Goal: Task Accomplishment & Management: Manage account settings

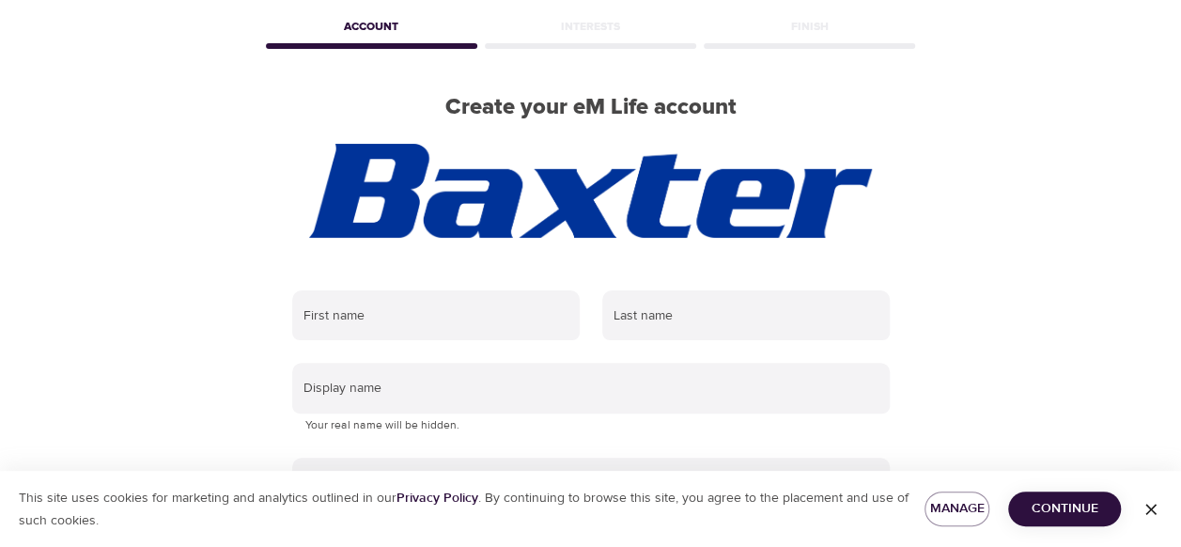
scroll to position [188, 0]
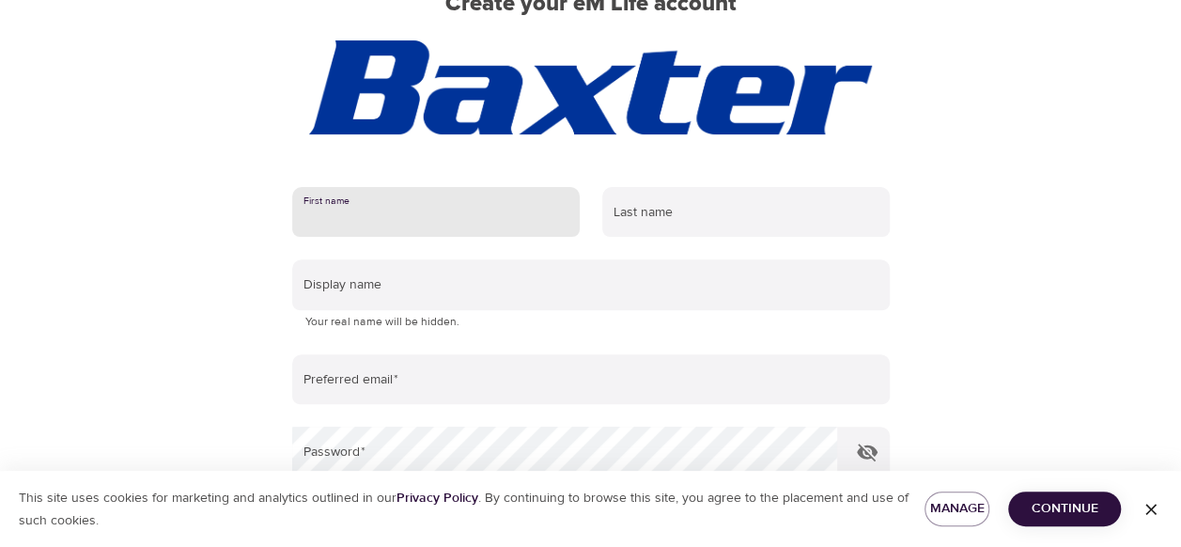
click at [535, 223] on input "text" at bounding box center [435, 212] width 287 height 51
type input "Melissa"
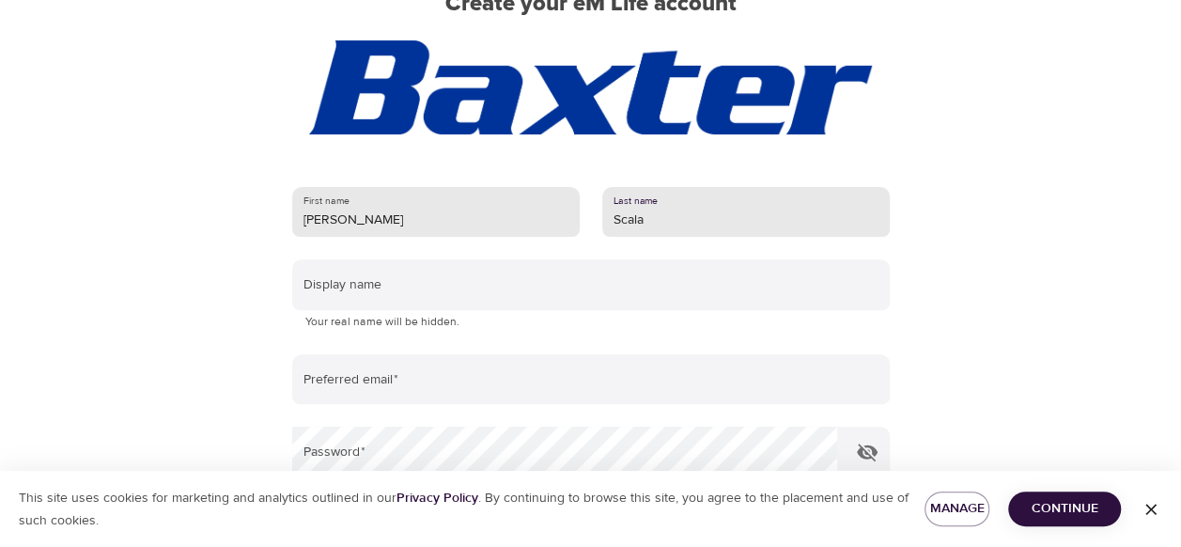
type input "Scala"
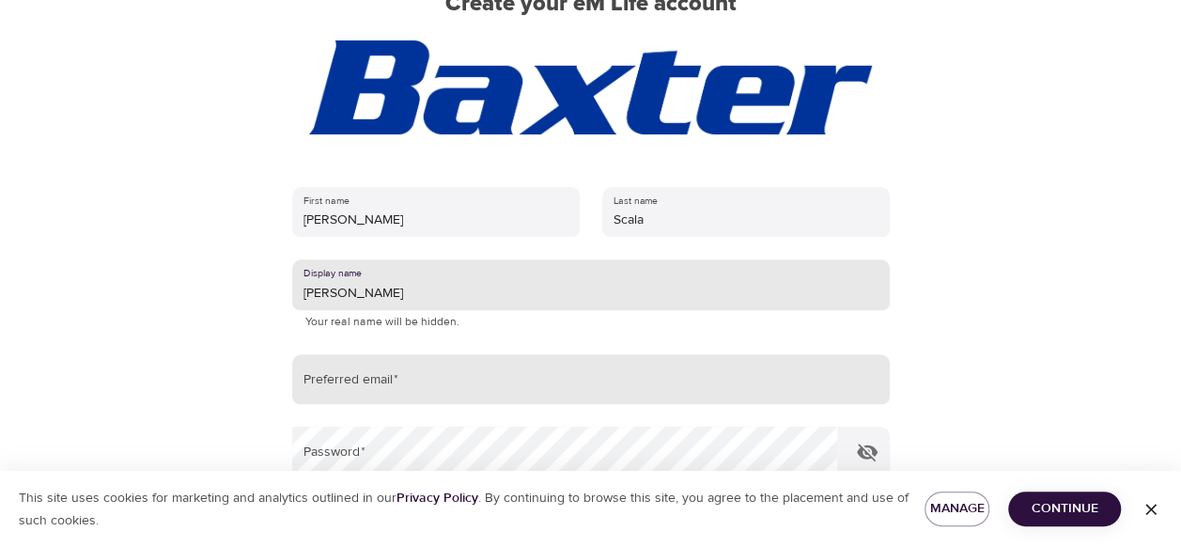
type input "Melissa"
click at [471, 364] on input "email" at bounding box center [590, 379] width 597 height 51
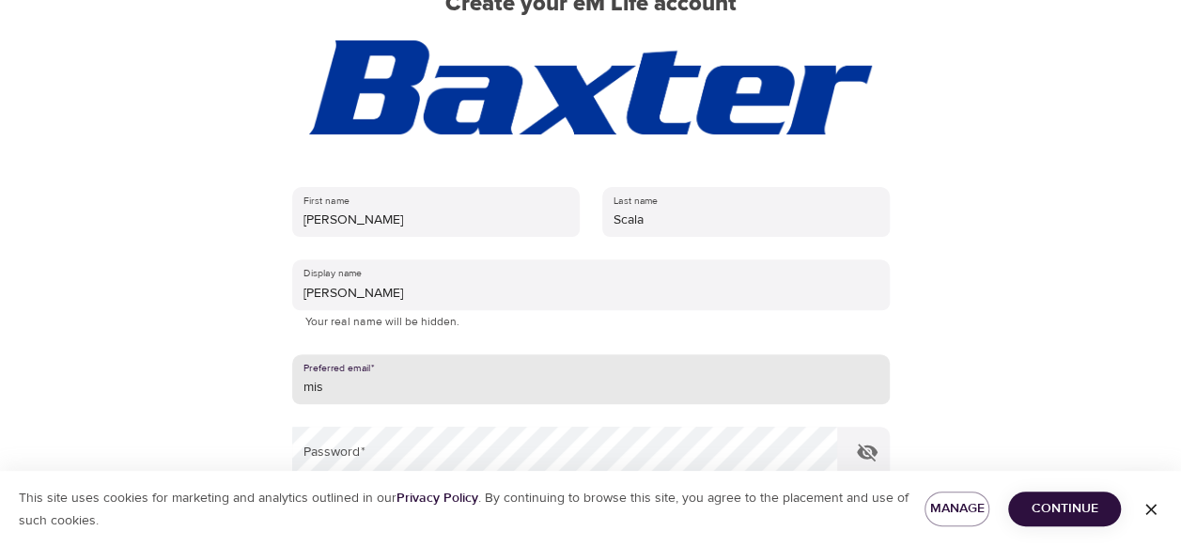
type input "[EMAIL_ADDRESS][DOMAIN_NAME]"
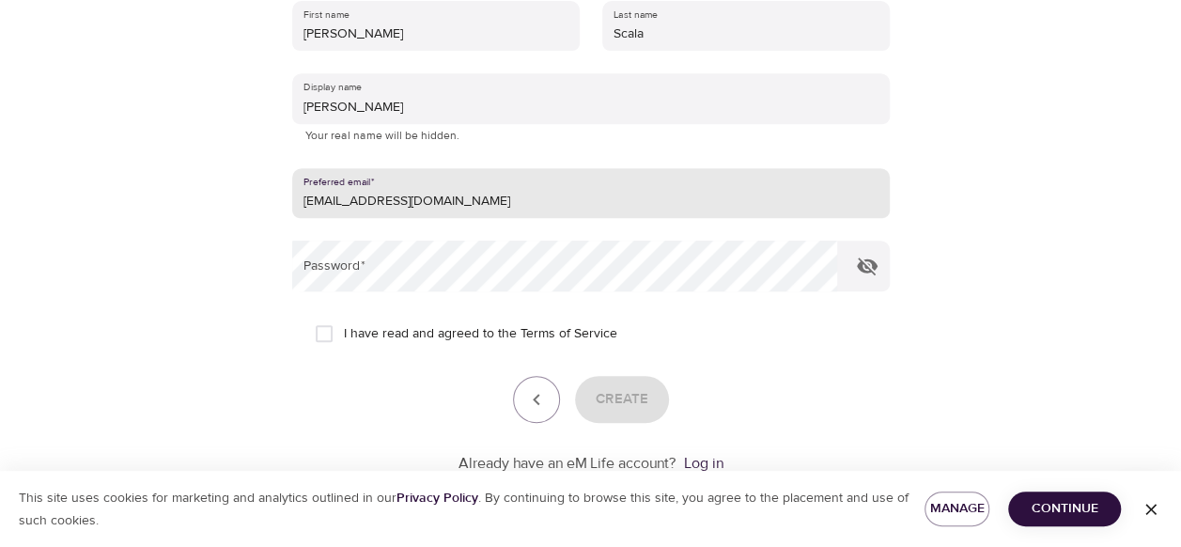
scroll to position [376, 0]
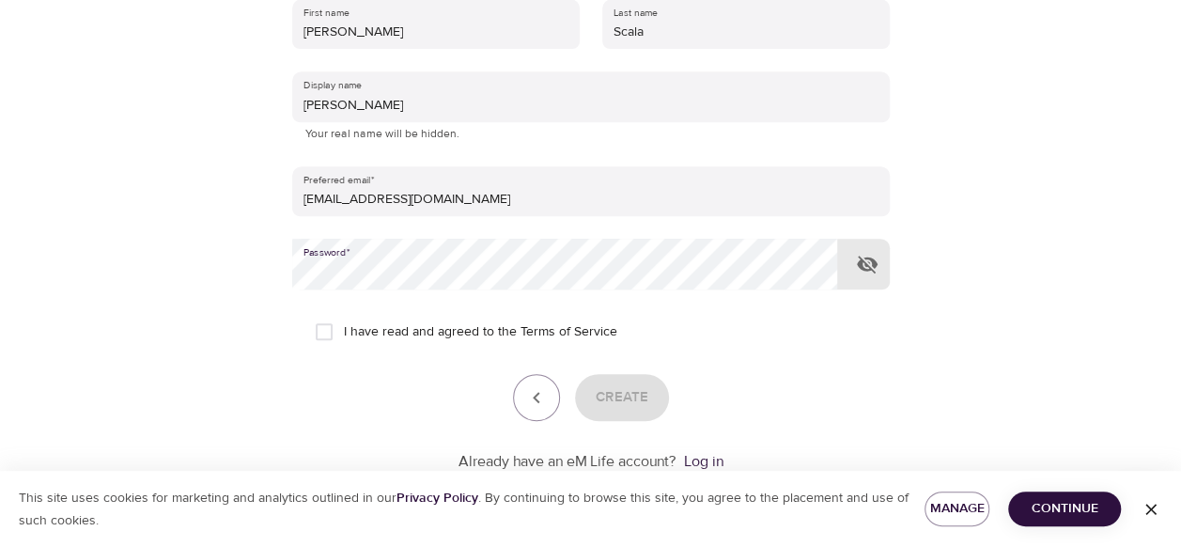
click at [322, 328] on input "I have read and agreed to the Terms of Service" at bounding box center [323, 331] width 39 height 39
checkbox input "true"
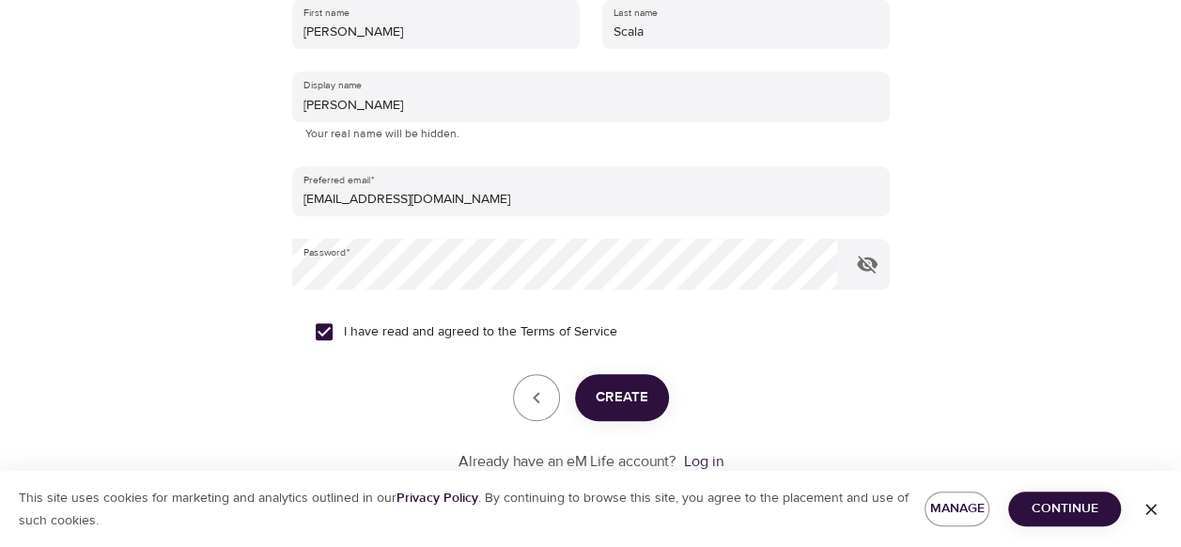
click at [609, 399] on span "Create" at bounding box center [622, 397] width 53 height 24
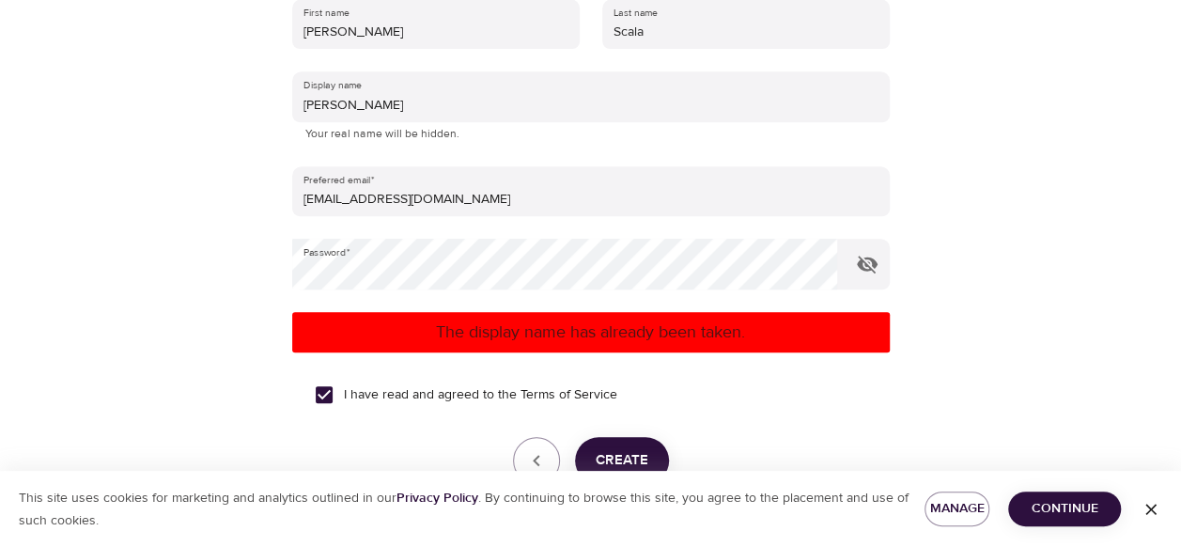
scroll to position [188, 0]
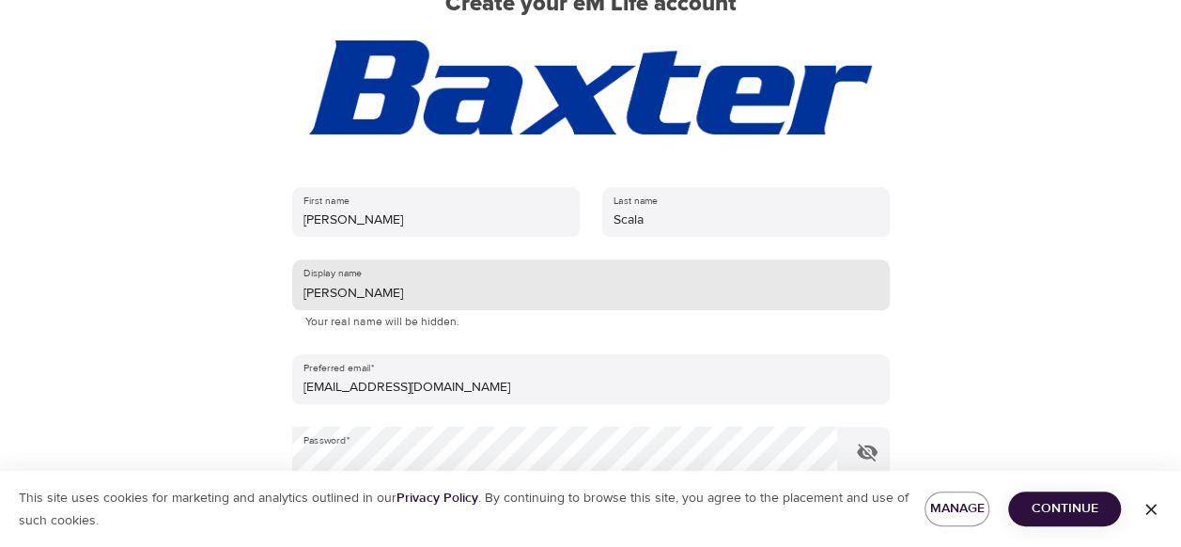
click at [501, 282] on input "Melissa" at bounding box center [590, 284] width 597 height 51
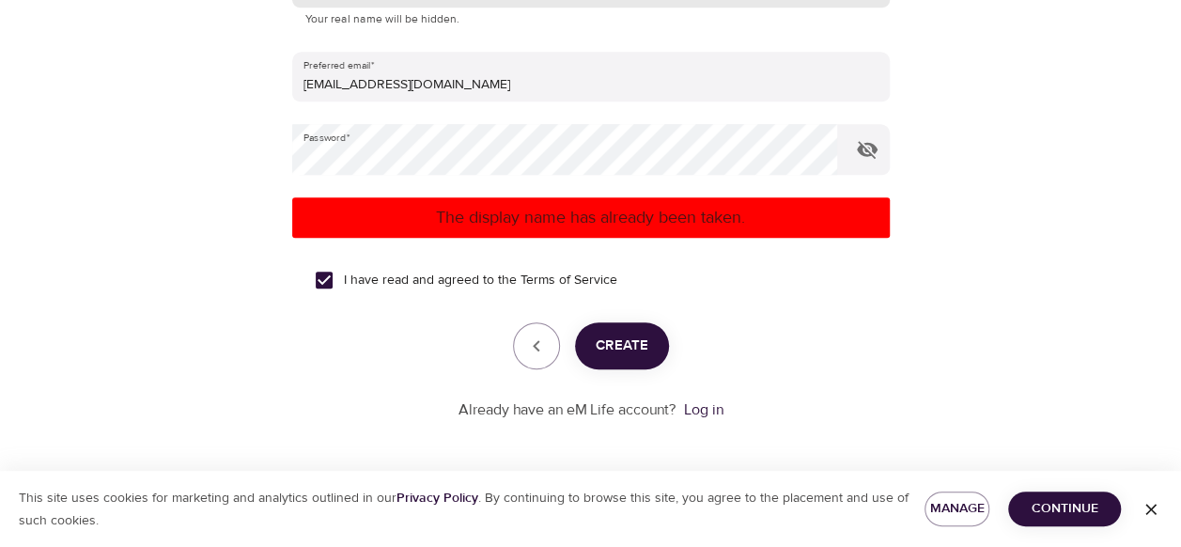
click at [640, 351] on span "Create" at bounding box center [622, 345] width 53 height 24
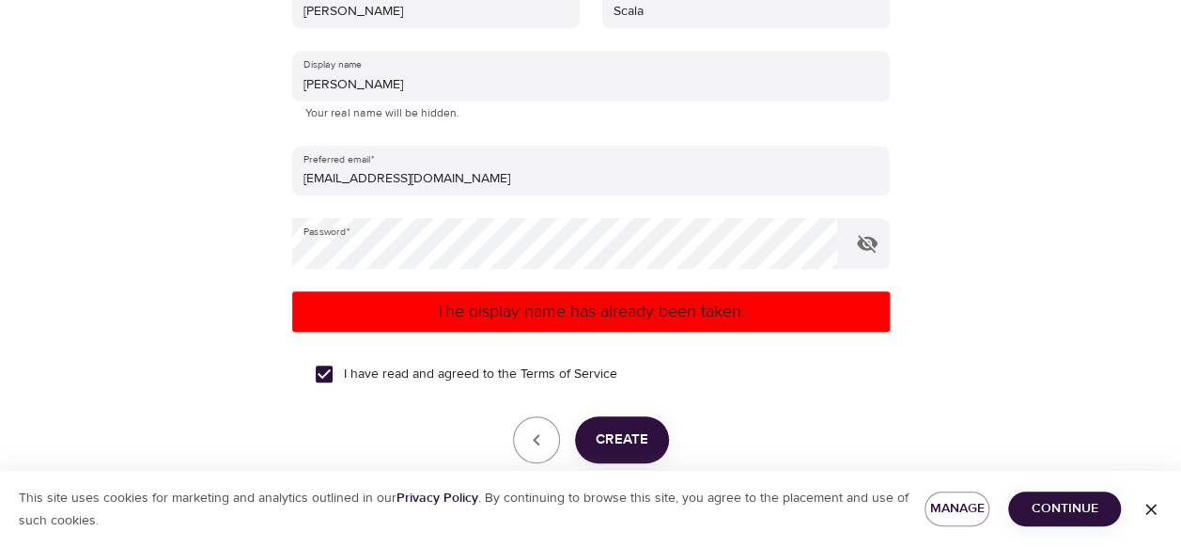
scroll to position [115, 0]
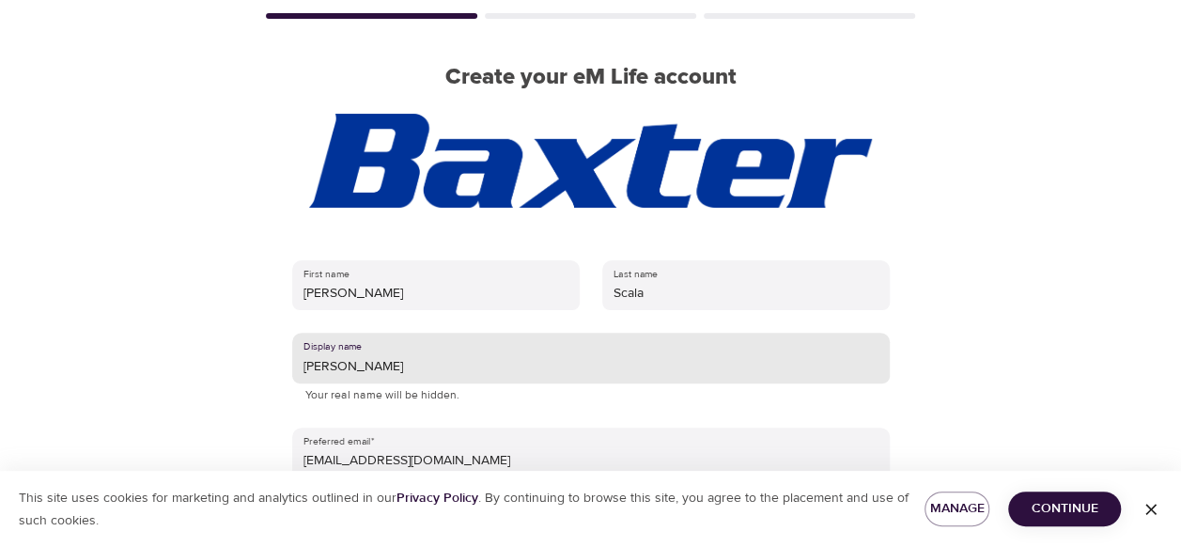
drag, startPoint x: 445, startPoint y: 364, endPoint x: 288, endPoint y: 362, distance: 156.9
click at [288, 362] on div "First name Melissa Last name Scala Display name Melissa Scala Your real name wi…" at bounding box center [591, 528] width 658 height 597
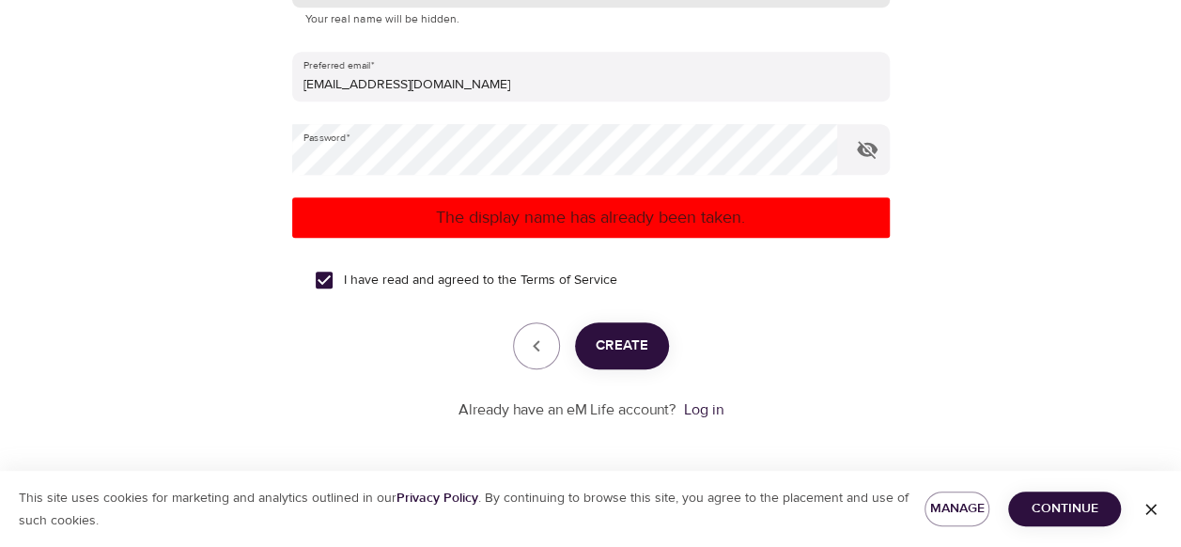
type input "Missyrlf"
click at [617, 346] on span "Create" at bounding box center [622, 345] width 53 height 24
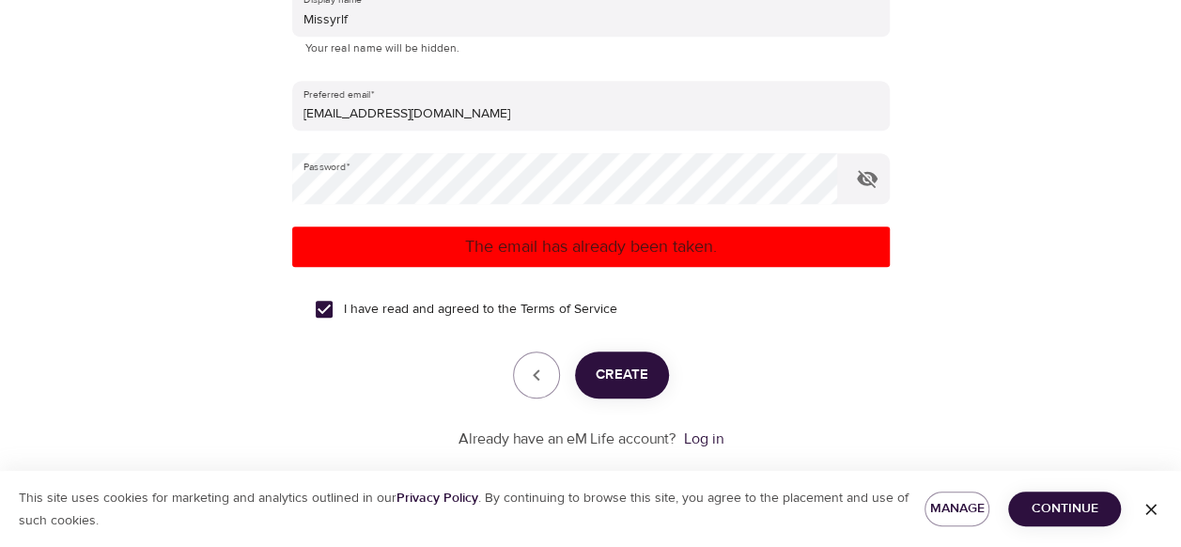
scroll to position [490, 0]
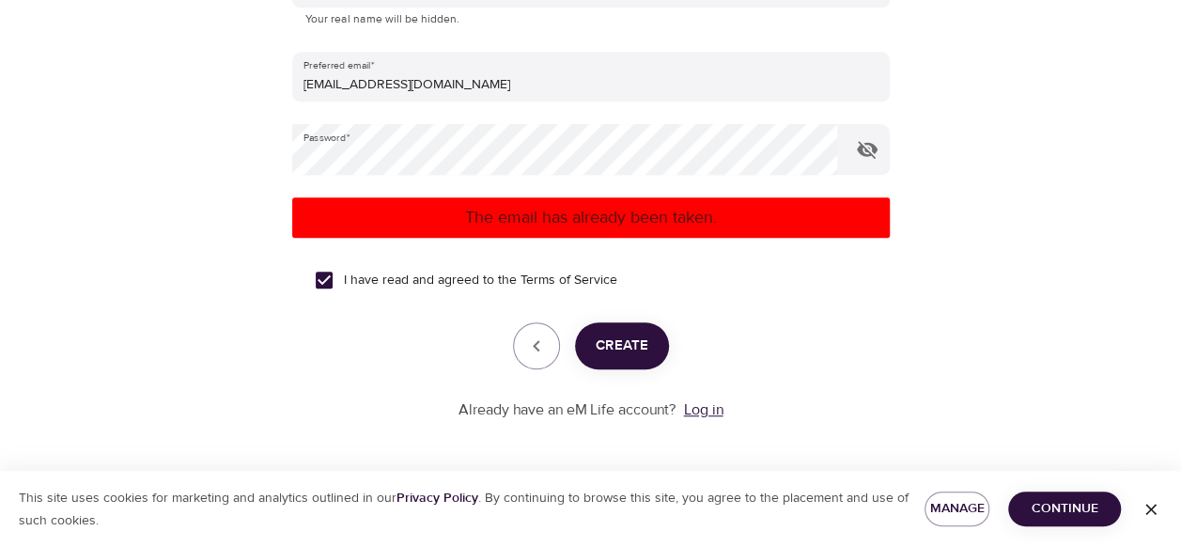
click at [710, 408] on link "Log in" at bounding box center [703, 409] width 39 height 19
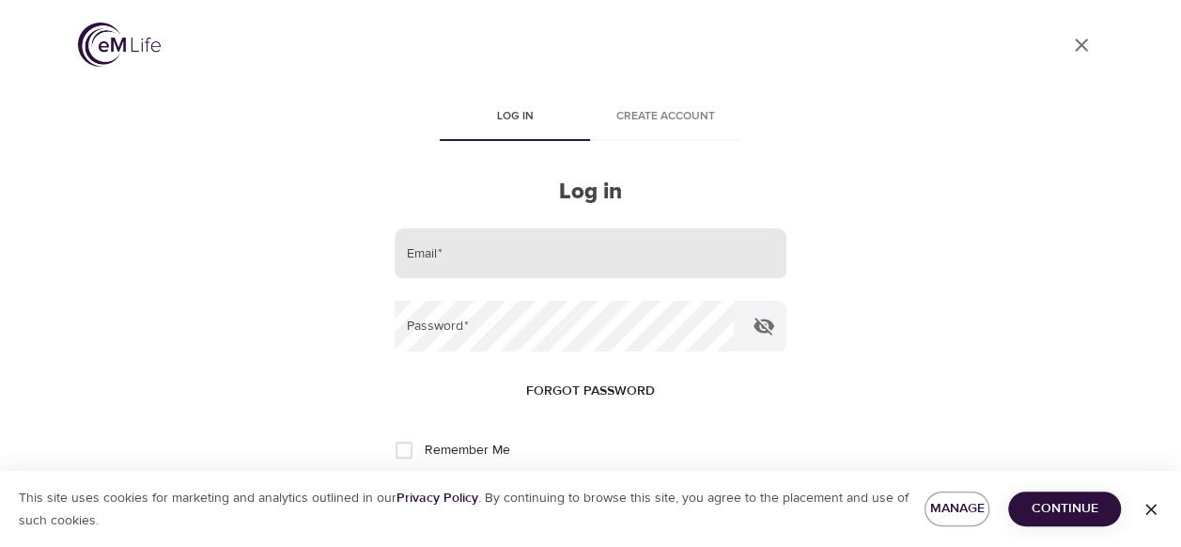
click at [544, 250] on input "email" at bounding box center [590, 253] width 391 height 51
type input "[EMAIL_ADDRESS][DOMAIN_NAME]"
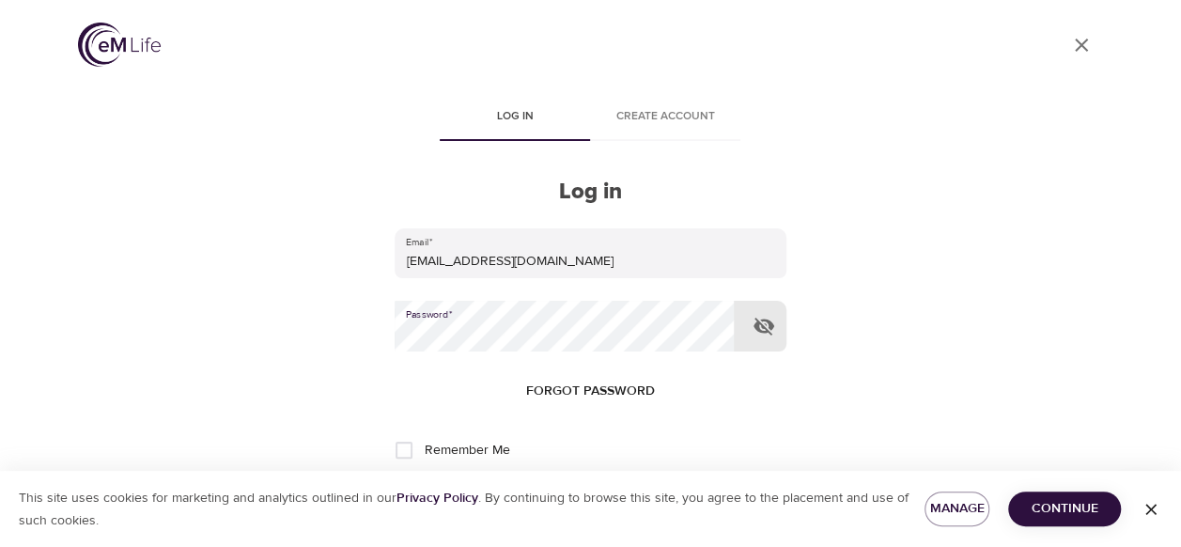
click at [599, 398] on span "Forgot password" at bounding box center [590, 391] width 129 height 23
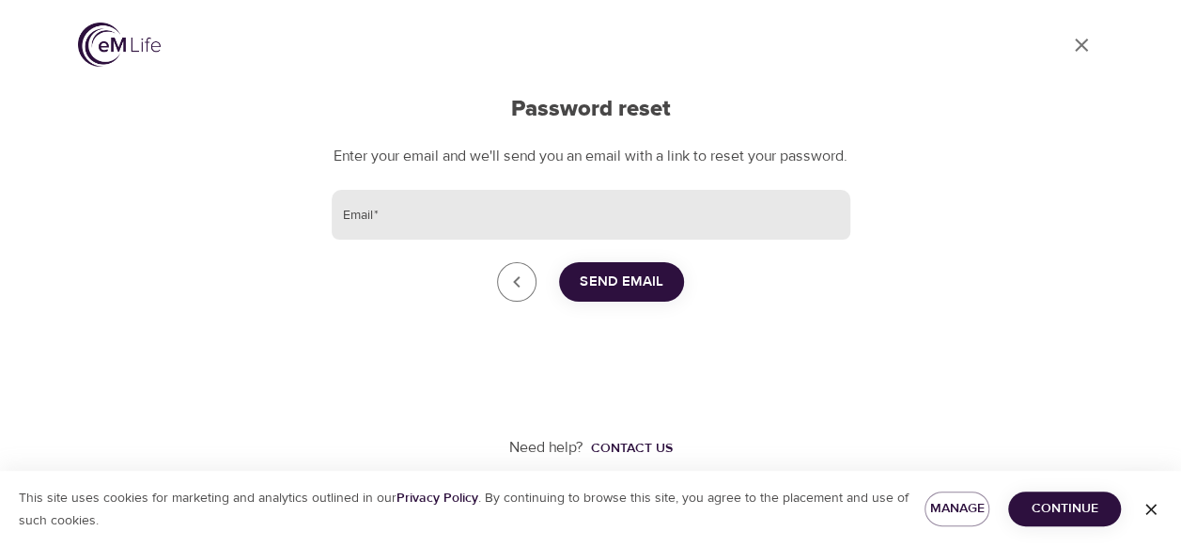
click at [597, 236] on input "Email   *" at bounding box center [591, 215] width 519 height 51
type input "[PERSON_NAME][EMAIL_ADDRESS][PERSON_NAME][DOMAIN_NAME]"
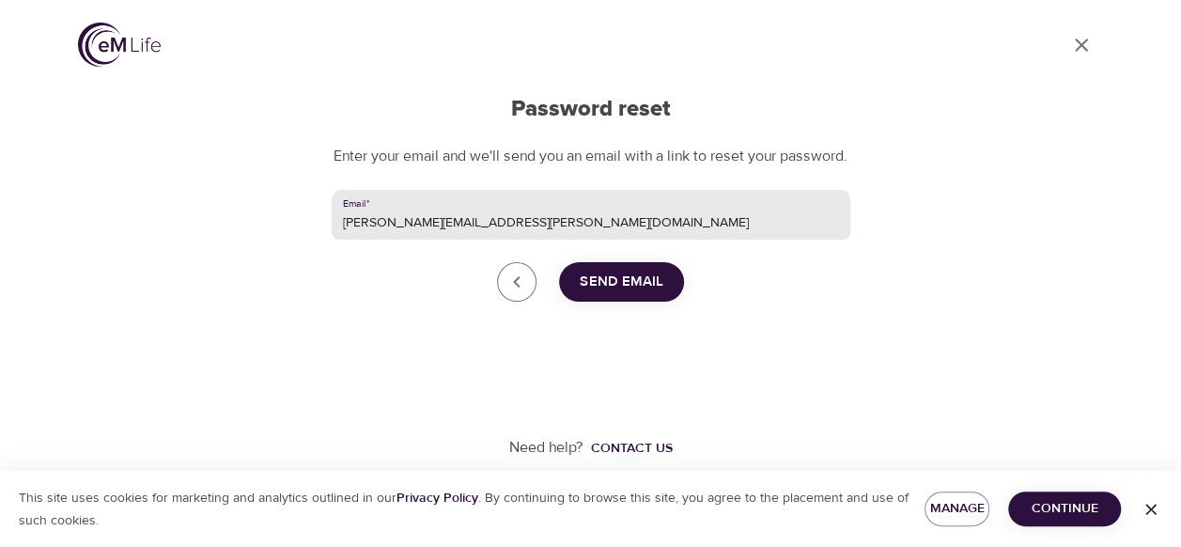
drag, startPoint x: 529, startPoint y: 247, endPoint x: 192, endPoint y: 225, distance: 338.0
click at [192, 225] on div "Go to dashboard Password reset Enter your email and we'll send you an email wit…" at bounding box center [590, 285] width 1071 height 571
click at [567, 240] on input "[PERSON_NAME][EMAIL_ADDRESS][PERSON_NAME][DOMAIN_NAME]" at bounding box center [591, 215] width 519 height 51
click at [599, 294] on span "Send Email" at bounding box center [622, 282] width 84 height 24
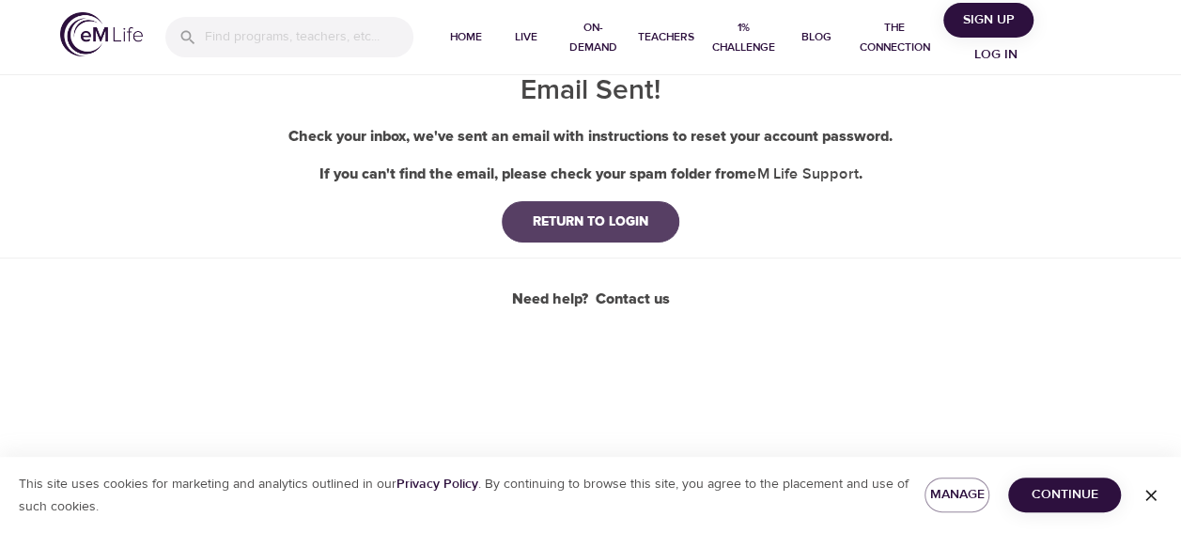
click at [665, 209] on button "RETURN TO LOGIN" at bounding box center [591, 221] width 178 height 41
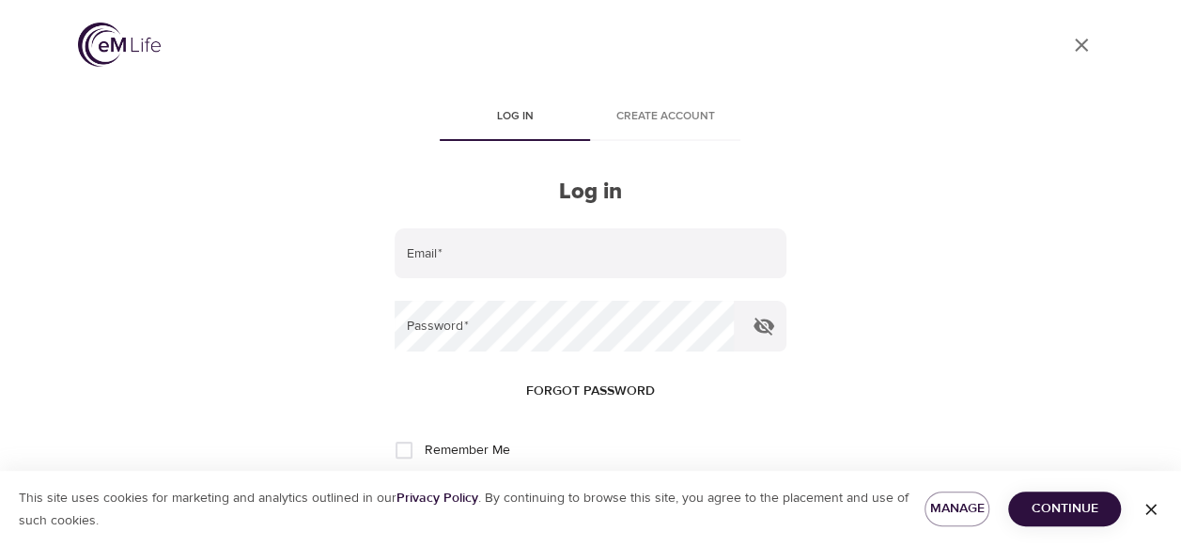
click at [1060, 504] on span "Continue" at bounding box center [1064, 508] width 83 height 23
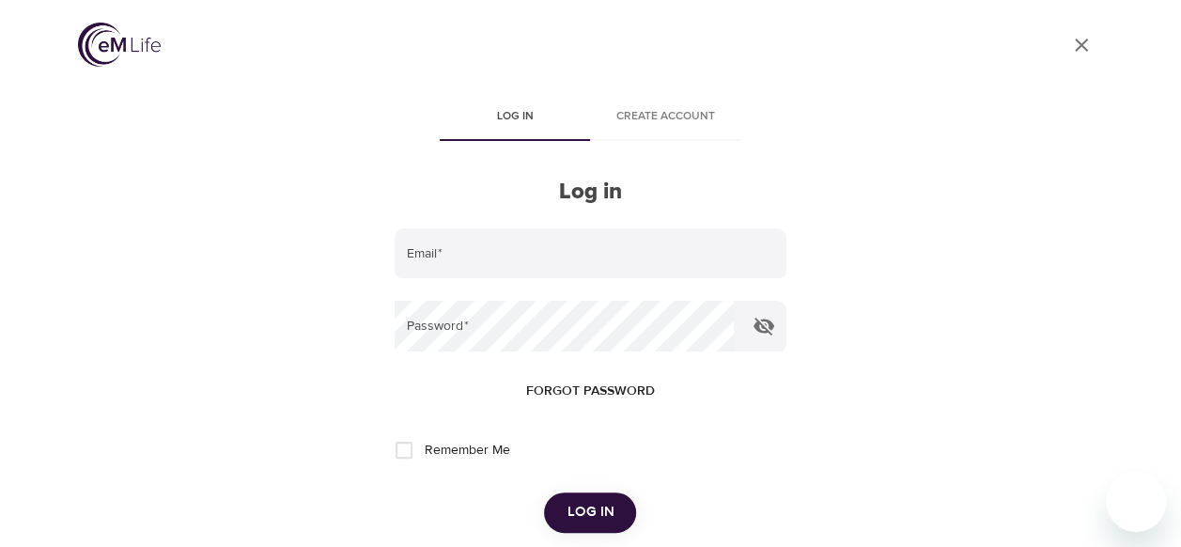
click at [625, 382] on span "Forgot password" at bounding box center [590, 391] width 129 height 23
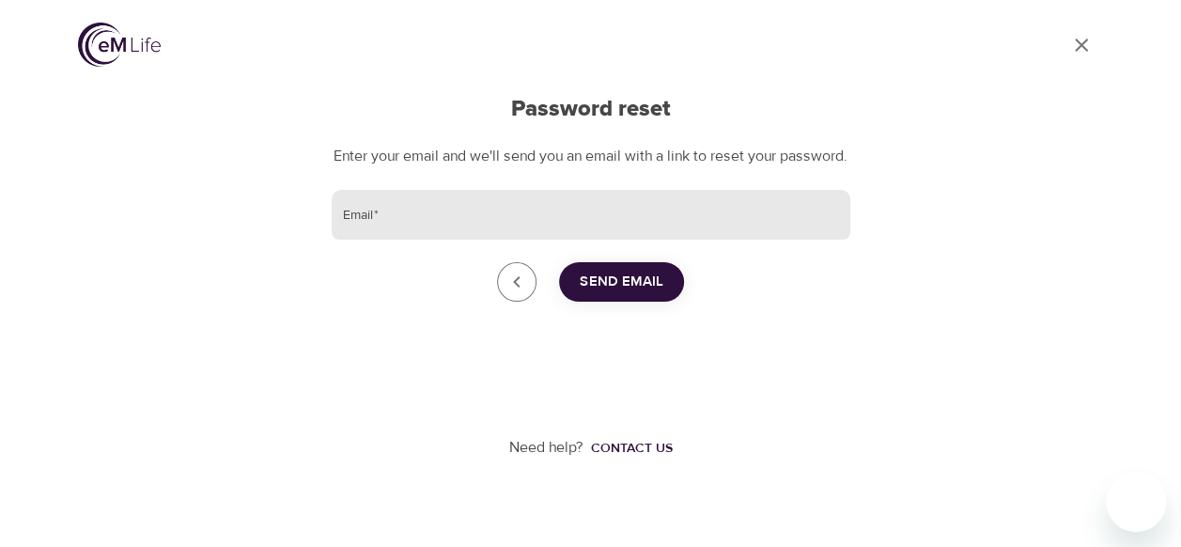
click at [533, 240] on input "Email   *" at bounding box center [591, 215] width 519 height 51
type input "[EMAIL_ADDRESS][DOMAIN_NAME]"
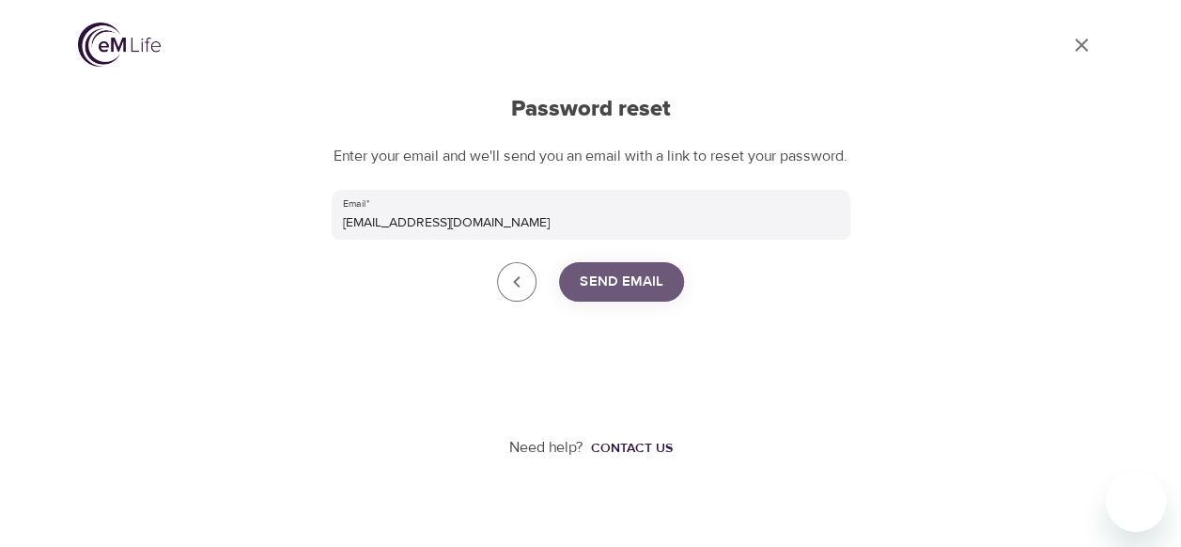
click at [571, 302] on button "Send Email" at bounding box center [621, 281] width 125 height 39
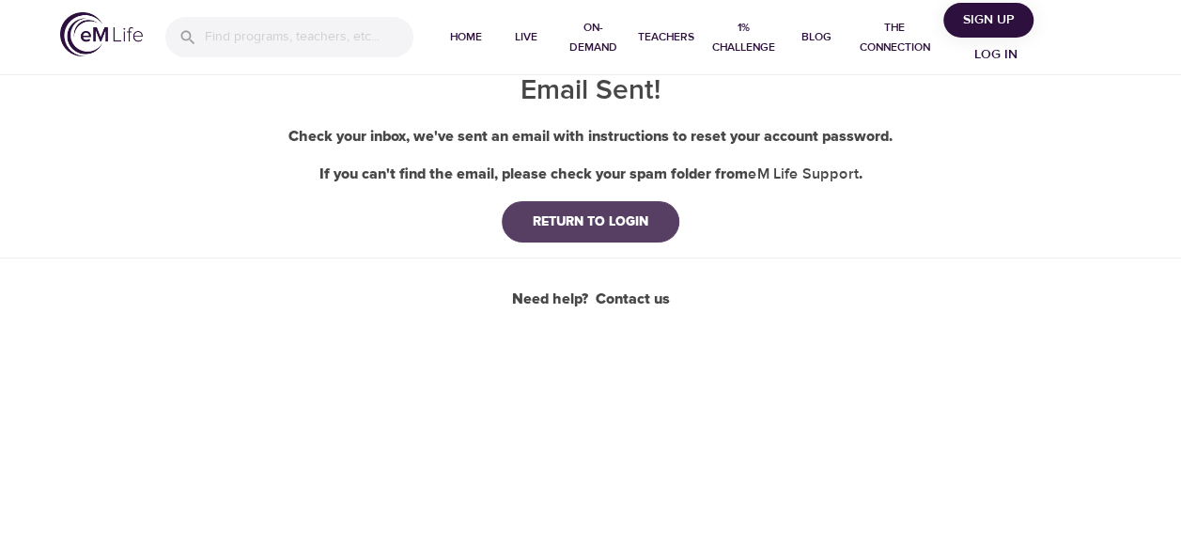
click at [628, 217] on div "RETURN TO LOGIN" at bounding box center [591, 221] width 146 height 19
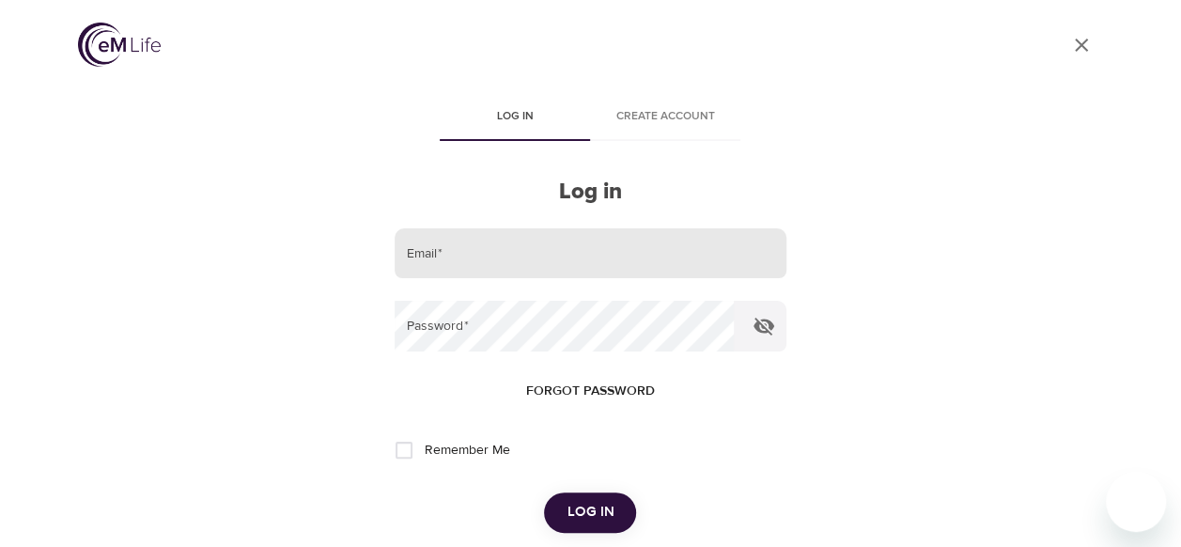
click at [650, 247] on input "email" at bounding box center [590, 253] width 391 height 51
type input "[EMAIL_ADDRESS][DOMAIN_NAME]"
